Goal: Check status

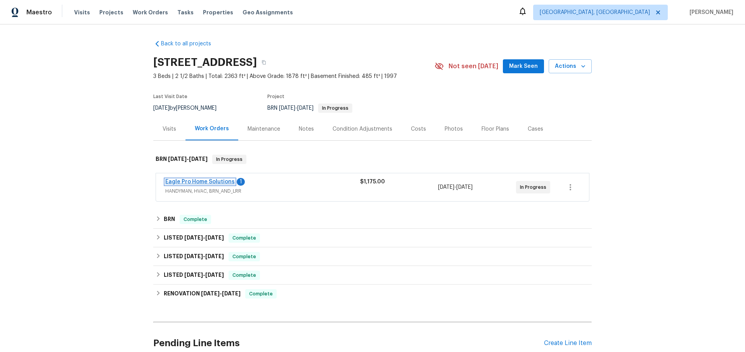
click at [199, 183] on link "Eagle Pro Home Solutions" at bounding box center [199, 181] width 69 height 5
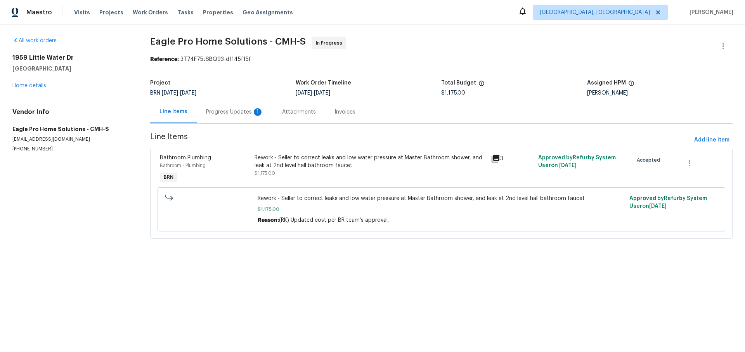
click at [220, 108] on div "Progress Updates 1" at bounding box center [234, 112] width 57 height 8
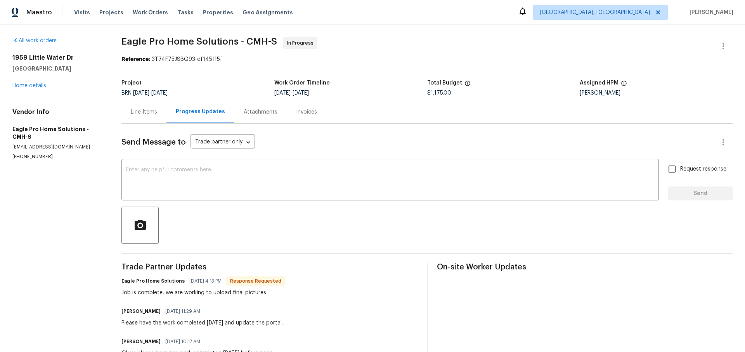
click at [302, 114] on div "Invoices" at bounding box center [306, 112] width 21 height 8
